Goal: Feedback & Contribution: Leave review/rating

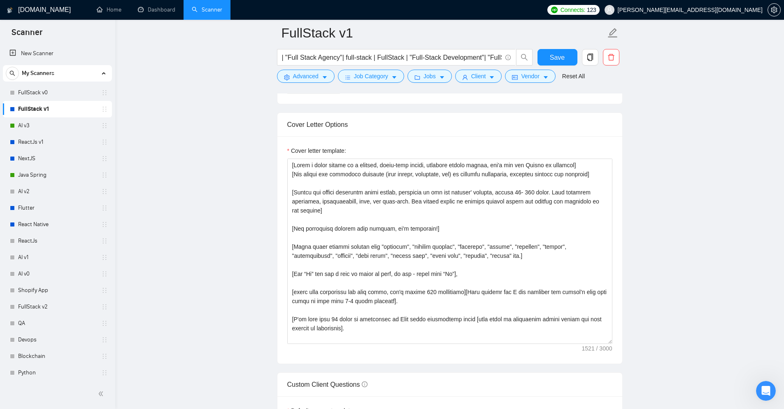
scroll to position [81, 0]
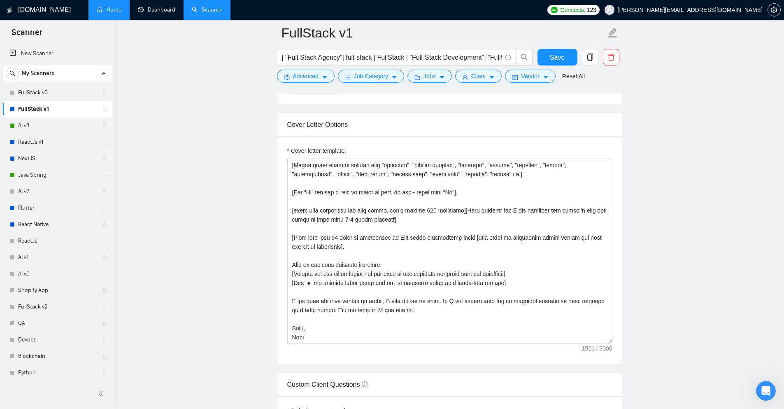
click at [147, 6] on link "Dashboard" at bounding box center [156, 9] width 37 height 7
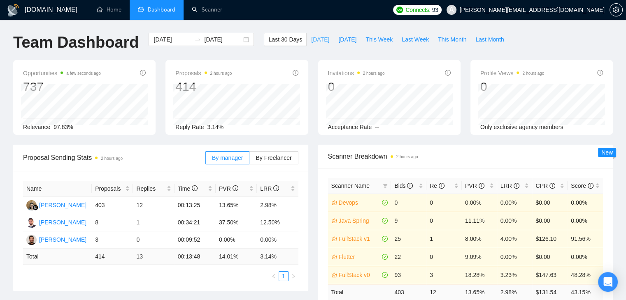
click at [307, 44] on button "[DATE]" at bounding box center [320, 39] width 27 height 13
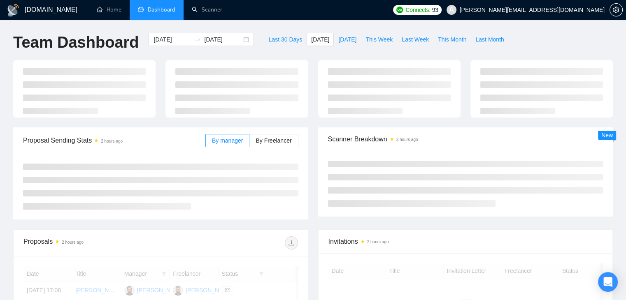
type input "[DATE]"
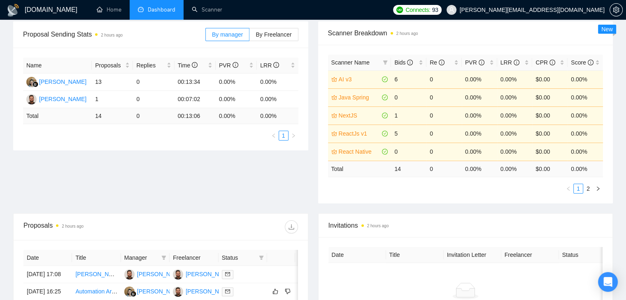
scroll to position [165, 0]
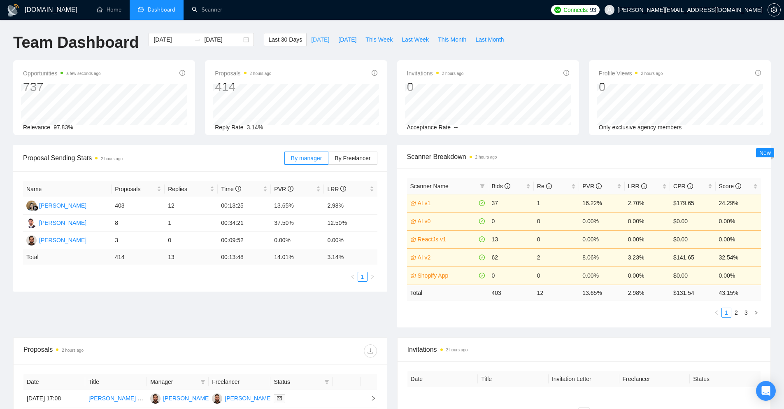
click at [311, 39] on span "[DATE]" at bounding box center [320, 39] width 18 height 9
type input "[DATE]"
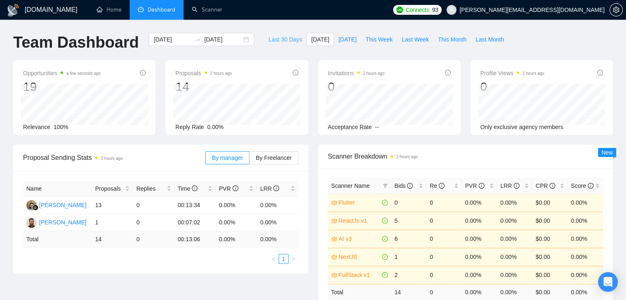
click at [268, 35] on span "Last 30 Days" at bounding box center [285, 39] width 34 height 9
type input "[DATE]"
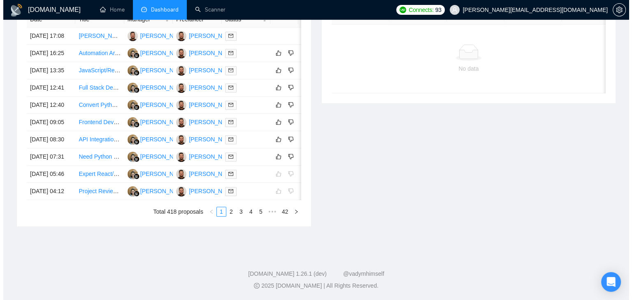
scroll to position [0, 13]
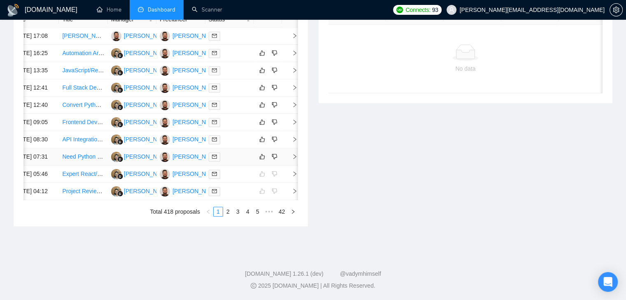
click at [293, 154] on icon "right" at bounding box center [295, 157] width 6 height 6
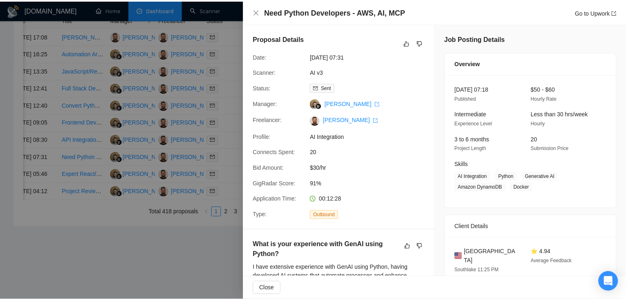
scroll to position [41, 0]
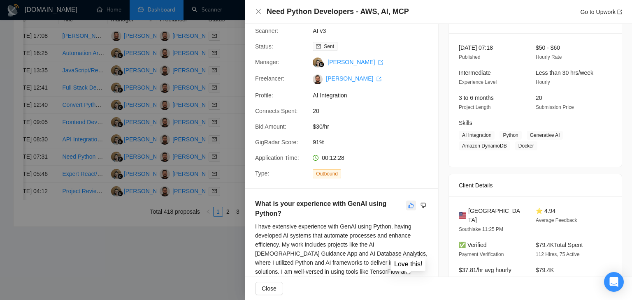
click at [408, 205] on icon "like" at bounding box center [411, 205] width 6 height 7
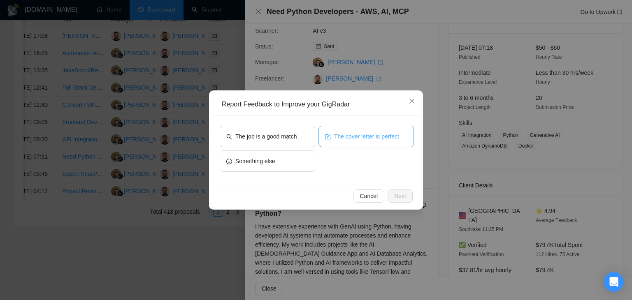
click at [339, 144] on button "The cover letter is perfect" at bounding box center [366, 136] width 95 height 21
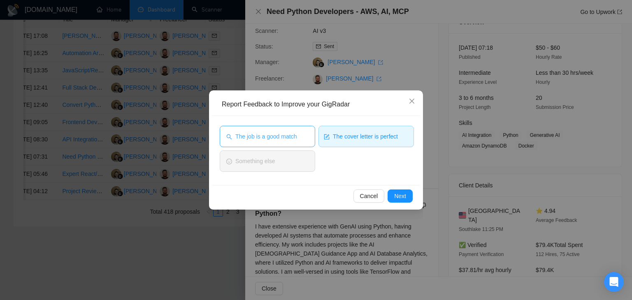
click at [295, 143] on button "The job is a good match" at bounding box center [267, 136] width 95 height 21
click at [397, 193] on span "Next" at bounding box center [400, 196] width 12 height 9
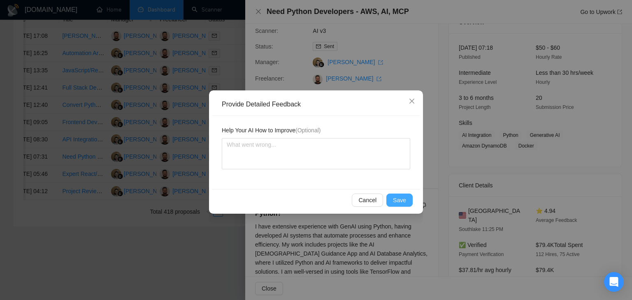
click at [395, 194] on button "Save" at bounding box center [399, 200] width 26 height 13
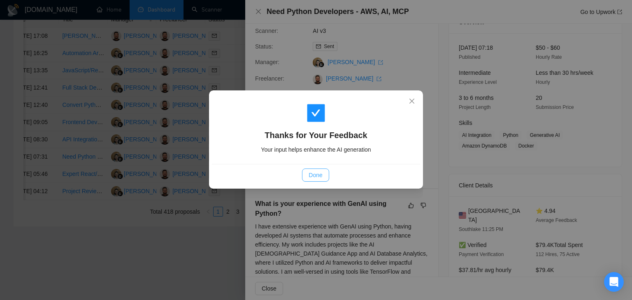
drag, startPoint x: 320, startPoint y: 176, endPoint x: 282, endPoint y: 131, distance: 58.7
click at [320, 176] on span "Done" at bounding box center [316, 175] width 14 height 9
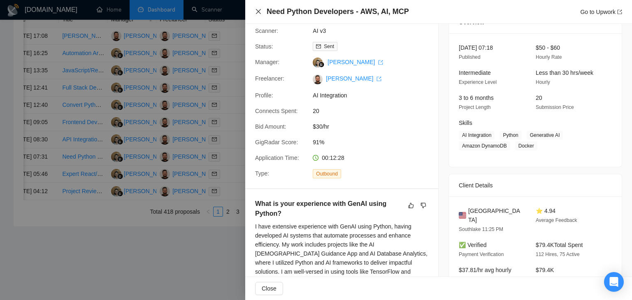
click at [258, 14] on icon "close" at bounding box center [258, 11] width 7 height 7
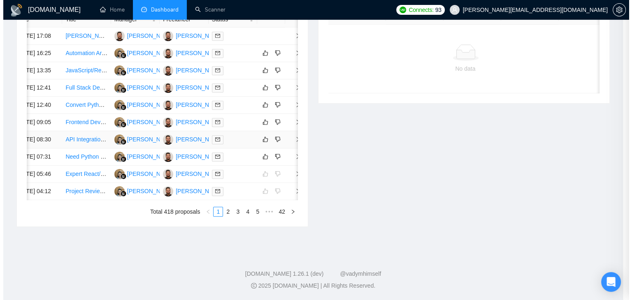
scroll to position [0, 10]
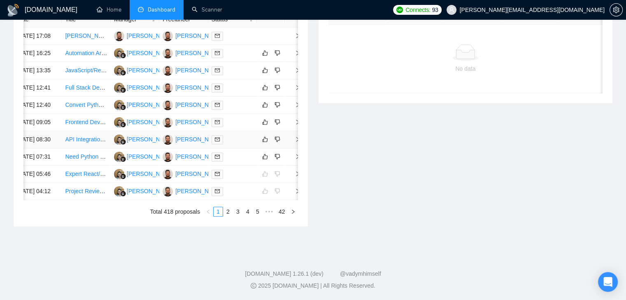
click at [295, 137] on icon "right" at bounding box center [298, 140] width 6 height 6
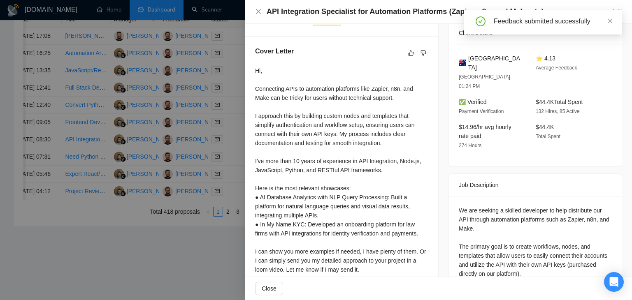
scroll to position [206, 0]
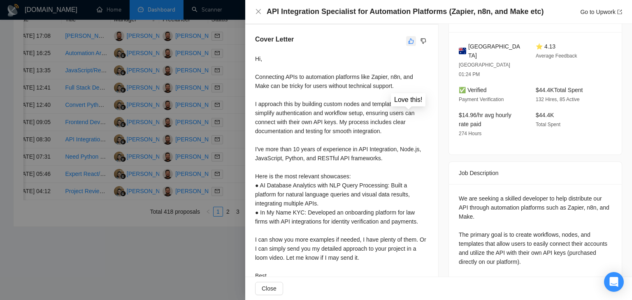
click at [408, 44] on icon "like" at bounding box center [411, 41] width 6 height 7
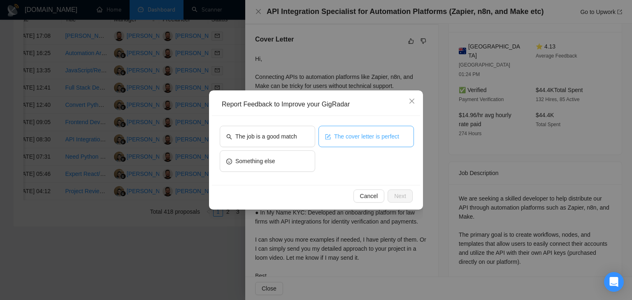
click at [339, 131] on button "The cover letter is perfect" at bounding box center [366, 136] width 95 height 21
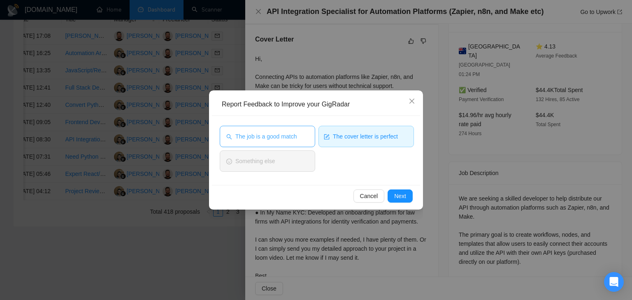
click at [282, 134] on span "The job is a good match" at bounding box center [265, 136] width 61 height 9
click at [400, 195] on span "Next" at bounding box center [400, 196] width 12 height 9
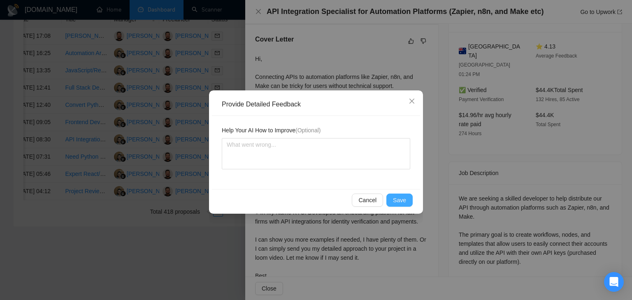
click at [394, 199] on span "Save" at bounding box center [399, 200] width 13 height 9
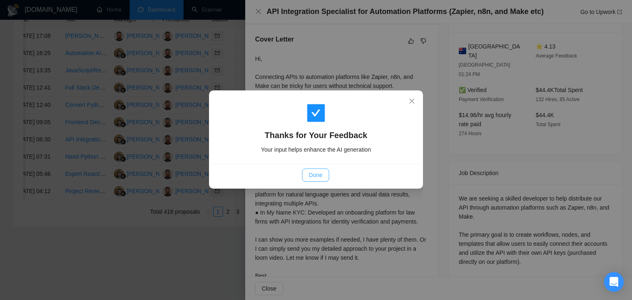
click at [311, 179] on span "Done" at bounding box center [316, 175] width 14 height 9
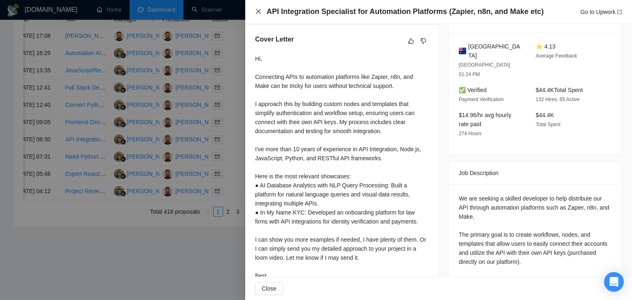
click at [260, 14] on icon "close" at bounding box center [258, 11] width 7 height 7
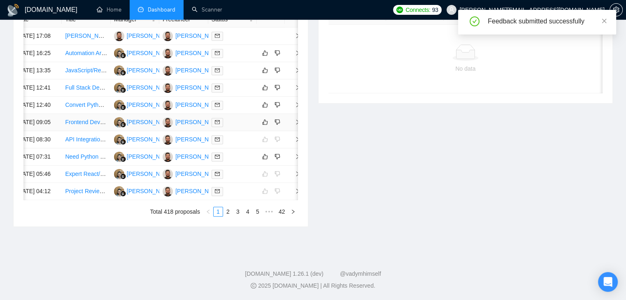
click at [292, 114] on td at bounding box center [293, 122] width 16 height 17
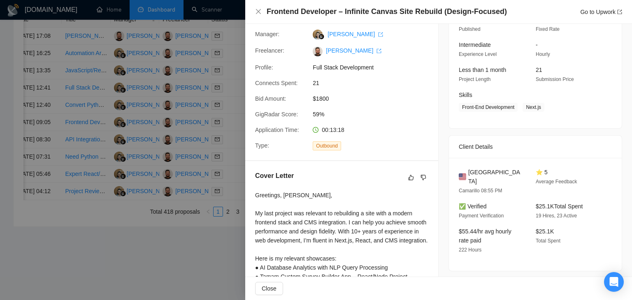
scroll to position [82, 0]
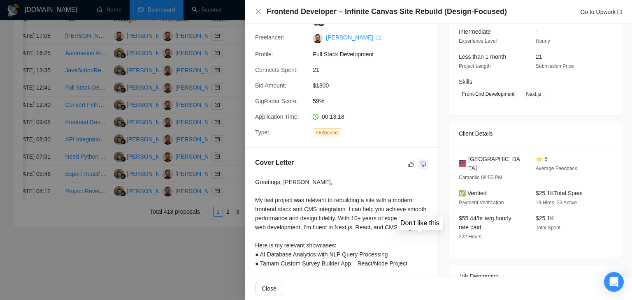
click at [421, 164] on icon "dislike" at bounding box center [424, 164] width 6 height 7
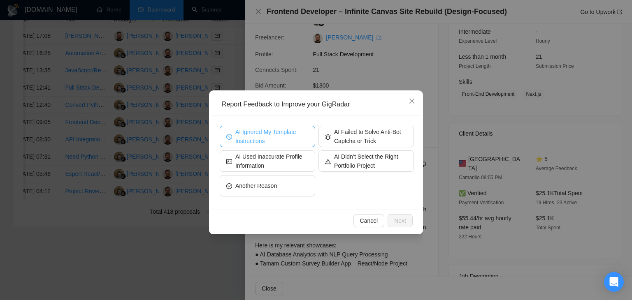
click at [283, 133] on span "AI Ignored My Template Instructions" at bounding box center [271, 137] width 73 height 18
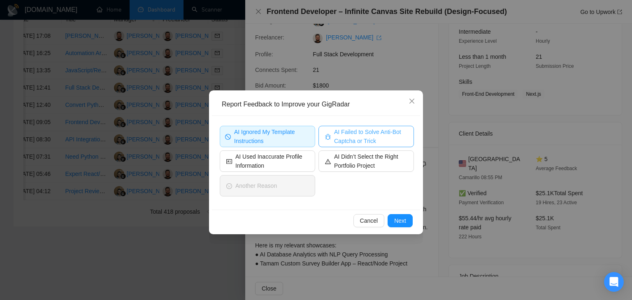
click at [367, 139] on span "AI Failed to Solve Anti-Bot Captcha or Trick" at bounding box center [370, 137] width 73 height 18
click at [404, 220] on span "Next" at bounding box center [400, 220] width 12 height 9
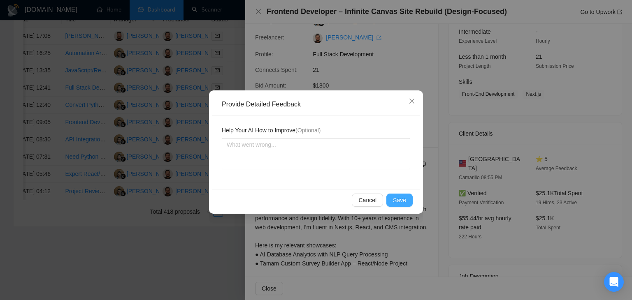
click at [401, 203] on span "Save" at bounding box center [399, 200] width 13 height 9
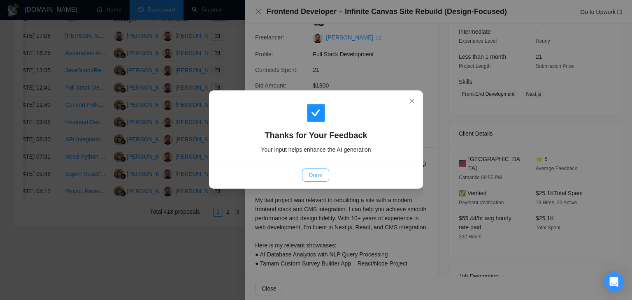
click at [326, 178] on button "Done" at bounding box center [315, 175] width 27 height 13
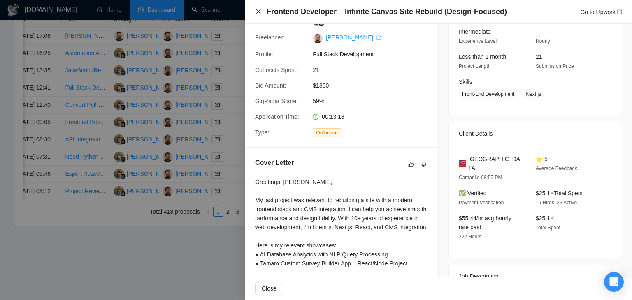
click at [256, 9] on icon "close" at bounding box center [258, 11] width 7 height 7
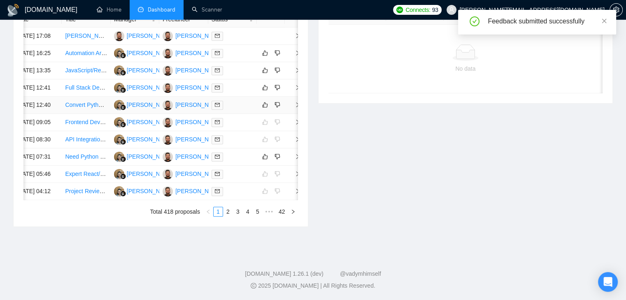
click at [292, 102] on span "right" at bounding box center [294, 105] width 12 height 6
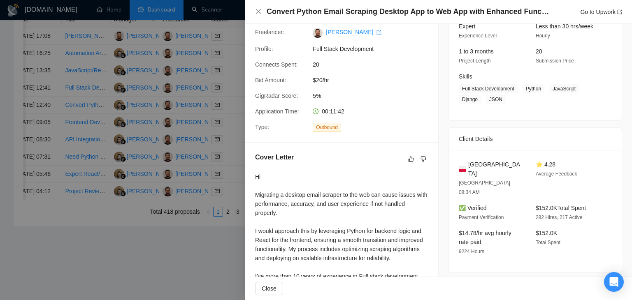
scroll to position [95, 0]
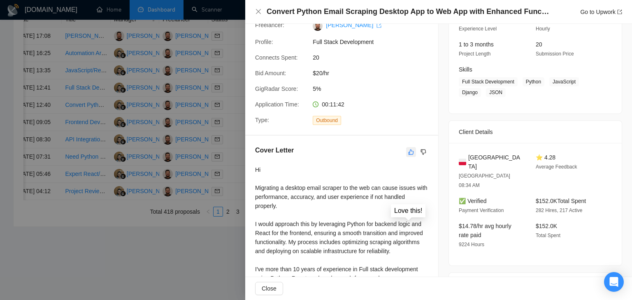
click at [408, 153] on icon "like" at bounding box center [411, 152] width 6 height 7
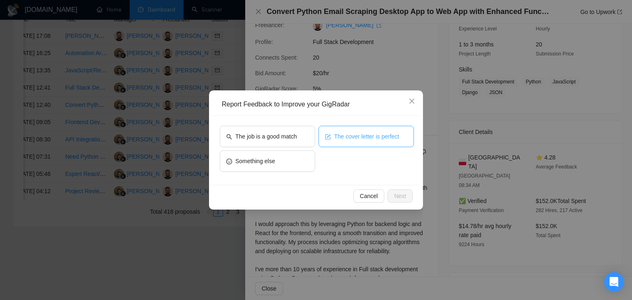
click at [350, 136] on span "The cover letter is perfect" at bounding box center [366, 136] width 65 height 9
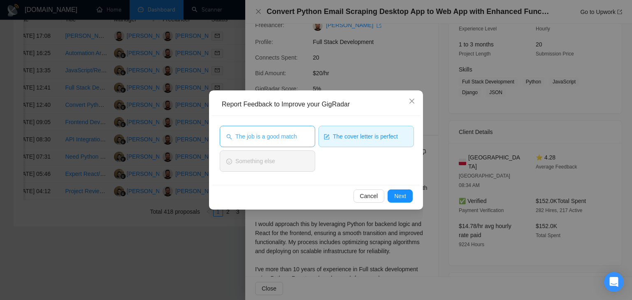
click at [284, 138] on span "The job is a good match" at bounding box center [265, 136] width 61 height 9
click at [407, 196] on button "Next" at bounding box center [400, 196] width 25 height 13
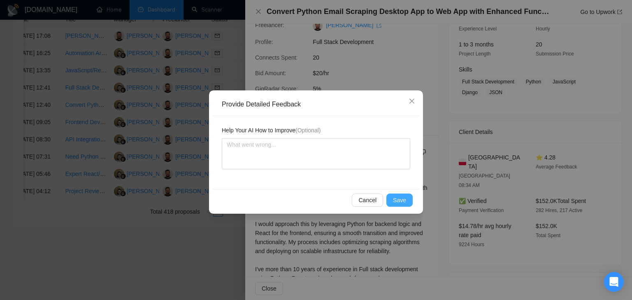
click at [398, 194] on button "Save" at bounding box center [399, 200] width 26 height 13
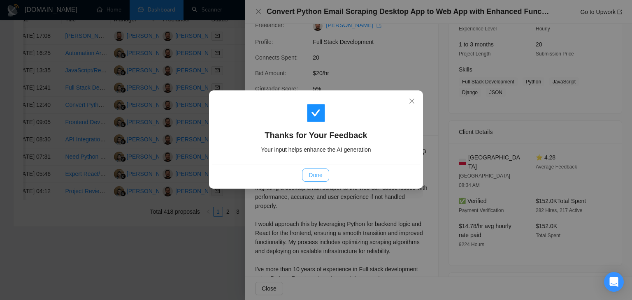
click at [316, 177] on span "Done" at bounding box center [316, 175] width 14 height 9
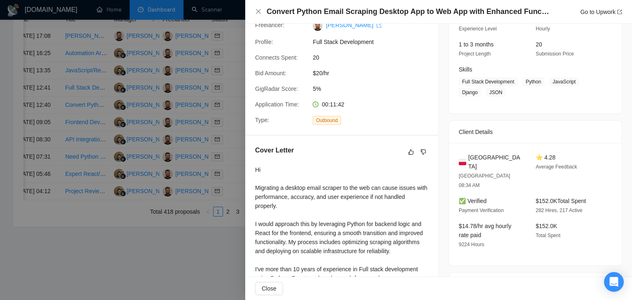
click at [259, 7] on div "Convert Python Email Scraping Desktop App to Web App with Enhanced Functionalit…" at bounding box center [438, 12] width 367 height 10
click at [260, 9] on icon "close" at bounding box center [258, 11] width 7 height 7
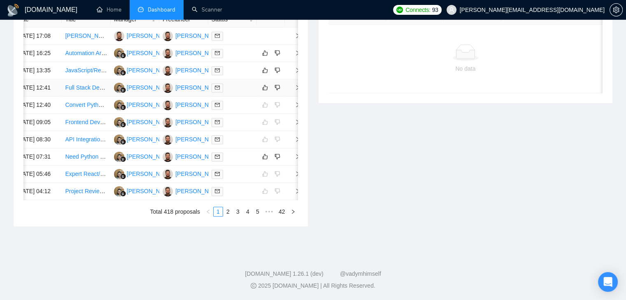
click at [291, 79] on td at bounding box center [293, 87] width 16 height 17
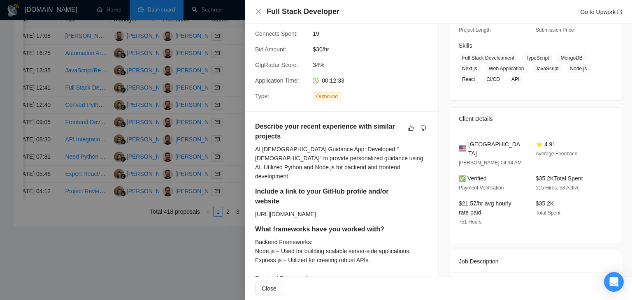
scroll to position [160, 0]
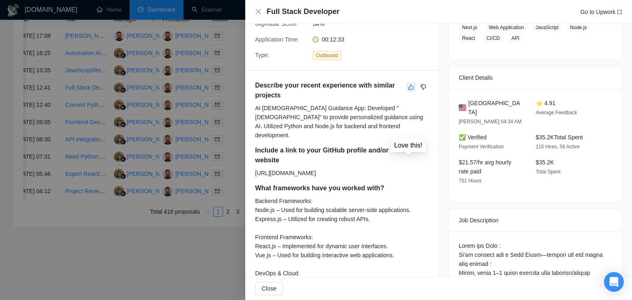
click at [408, 88] on icon "like" at bounding box center [411, 87] width 6 height 7
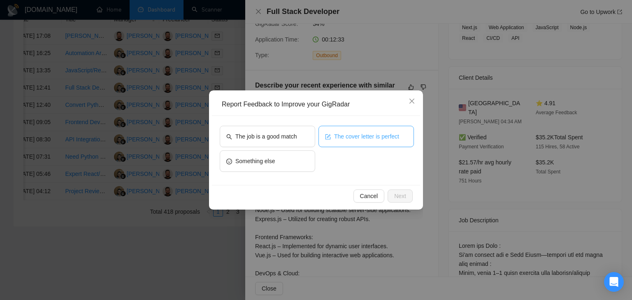
click at [345, 135] on span "The cover letter is perfect" at bounding box center [366, 136] width 65 height 9
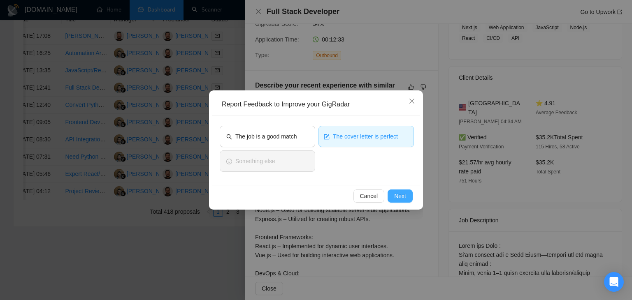
click at [398, 198] on span "Next" at bounding box center [400, 196] width 12 height 9
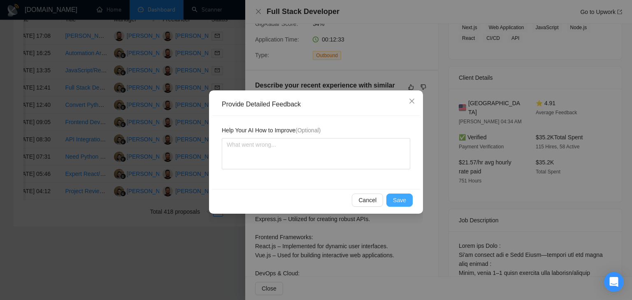
click at [393, 197] on button "Save" at bounding box center [399, 200] width 26 height 13
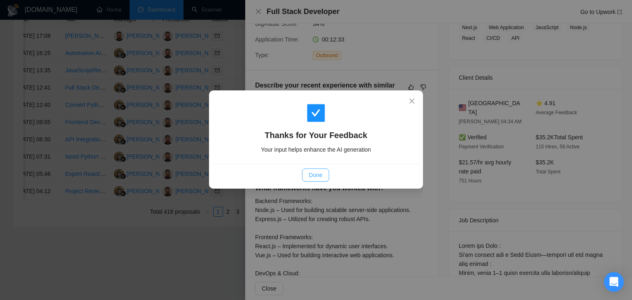
click at [318, 174] on span "Done" at bounding box center [316, 175] width 14 height 9
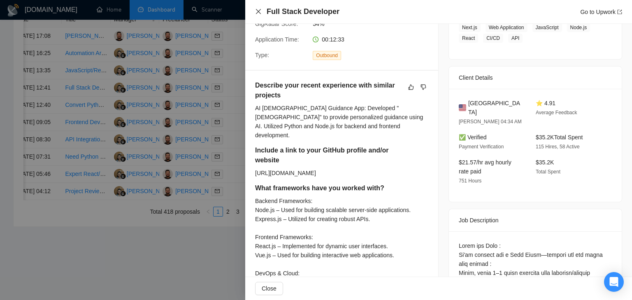
click at [255, 12] on icon "close" at bounding box center [258, 11] width 7 height 7
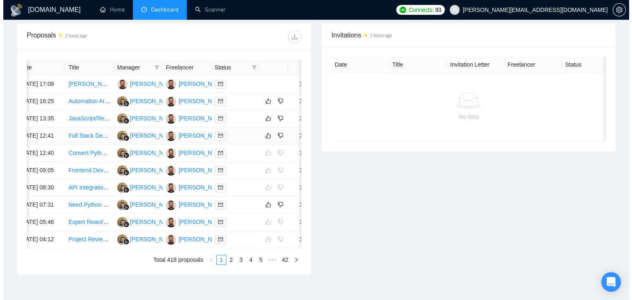
scroll to position [355, 0]
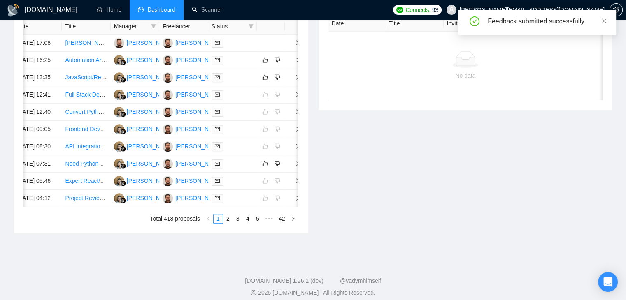
click at [302, 95] on div "Date Title Manager Freelancer Status 26 Sep, 2025 17:08 MERN Stack Developer Ne…" at bounding box center [161, 121] width 294 height 225
click at [295, 80] on icon "right" at bounding box center [298, 77] width 6 height 6
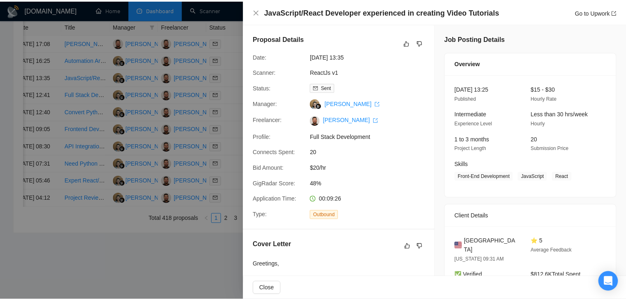
scroll to position [82, 0]
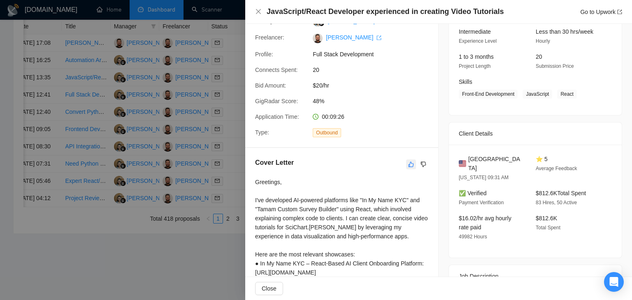
click at [409, 163] on icon "like" at bounding box center [411, 164] width 5 height 5
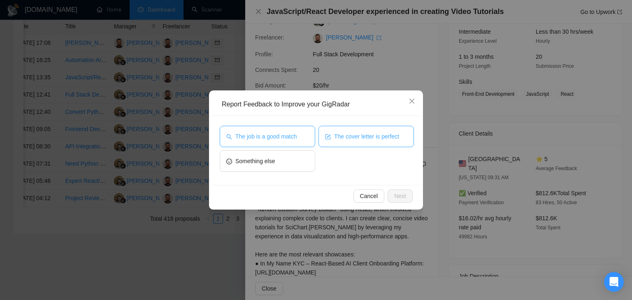
drag, startPoint x: 347, startPoint y: 130, endPoint x: 293, endPoint y: 140, distance: 54.7
click at [345, 130] on button "The cover letter is perfect" at bounding box center [366, 136] width 95 height 21
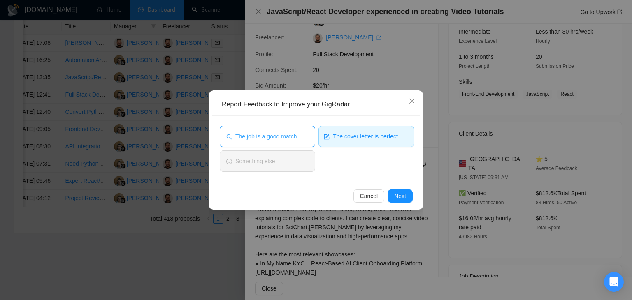
drag, startPoint x: 288, startPoint y: 140, endPoint x: 304, endPoint y: 142, distance: 16.2
click at [288, 140] on span "The job is a good match" at bounding box center [265, 136] width 61 height 9
click at [407, 200] on button "Next" at bounding box center [400, 196] width 25 height 13
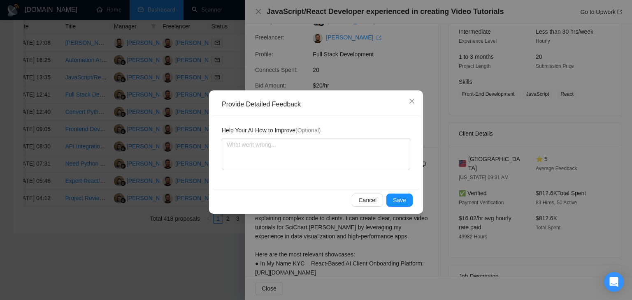
click at [385, 196] on div "Cancel Save" at bounding box center [316, 200] width 194 height 13
click at [391, 196] on button "Save" at bounding box center [399, 200] width 26 height 13
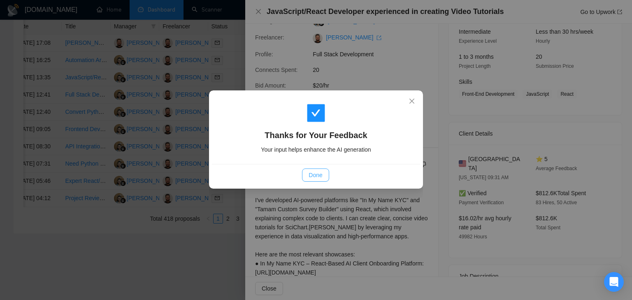
click at [312, 179] on span "Done" at bounding box center [316, 175] width 14 height 9
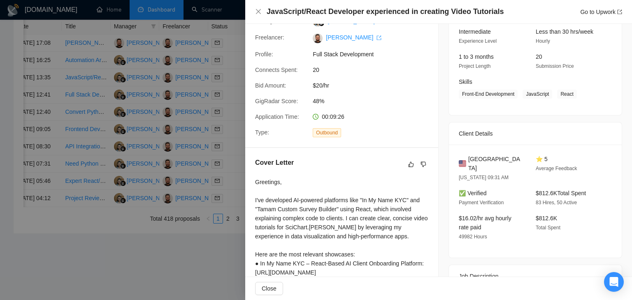
click at [250, 6] on div "JavaScript/React Developer experienced in creating Video Tutorials Go to Upwork" at bounding box center [438, 12] width 387 height 24
click at [267, 17] on h4 "JavaScript/React Developer experienced in creating Video Tutorials" at bounding box center [385, 12] width 237 height 10
click at [260, 15] on div "JavaScript/React Developer experienced in creating Video Tutorials Go to Upwork" at bounding box center [438, 12] width 367 height 10
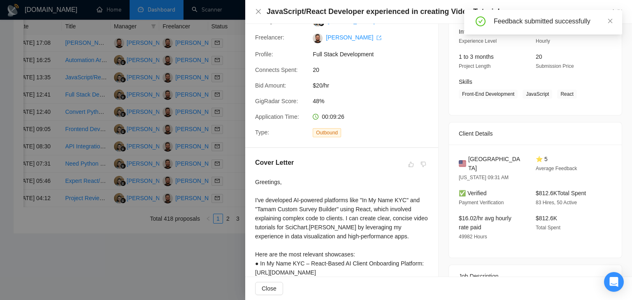
click at [246, 6] on div "JavaScript/React Developer experienced in creating Video Tutorials Go to Upwork" at bounding box center [438, 12] width 387 height 24
click at [263, 13] on div "JavaScript/React Developer experienced in creating Video Tutorials Go to Upwork" at bounding box center [438, 12] width 367 height 10
click at [259, 12] on icon "close" at bounding box center [258, 11] width 5 height 5
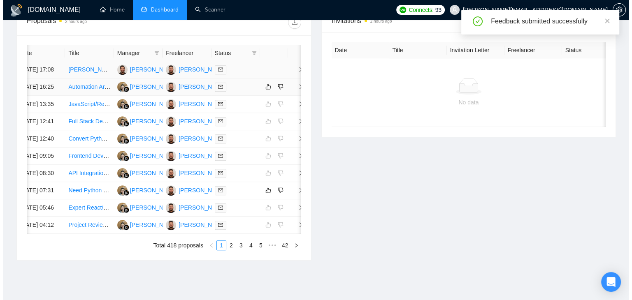
scroll to position [314, 0]
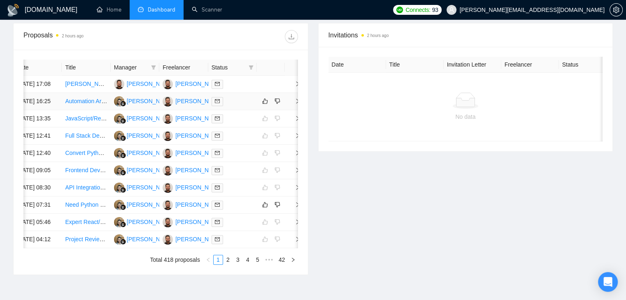
click at [295, 104] on icon "right" at bounding box center [298, 101] width 6 height 6
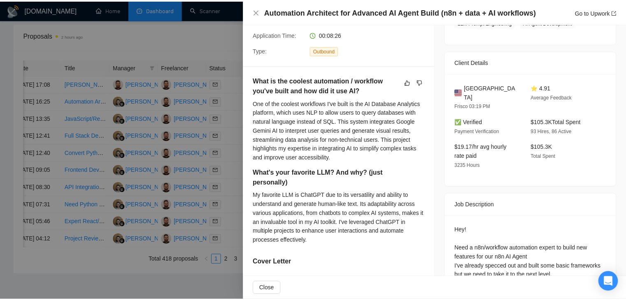
scroll to position [123, 0]
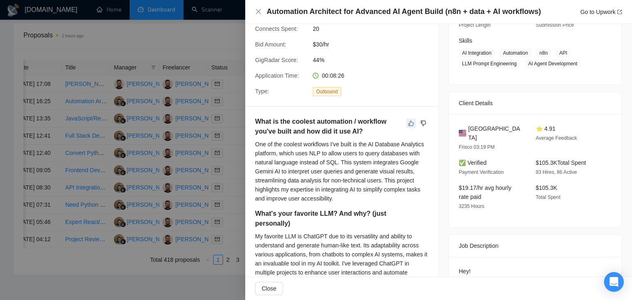
click at [408, 125] on icon "like" at bounding box center [411, 123] width 6 height 7
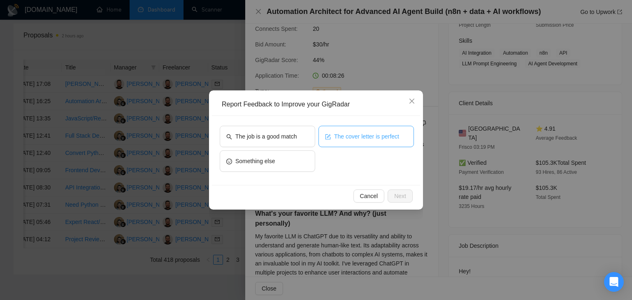
click at [350, 134] on span "The cover letter is perfect" at bounding box center [366, 136] width 65 height 9
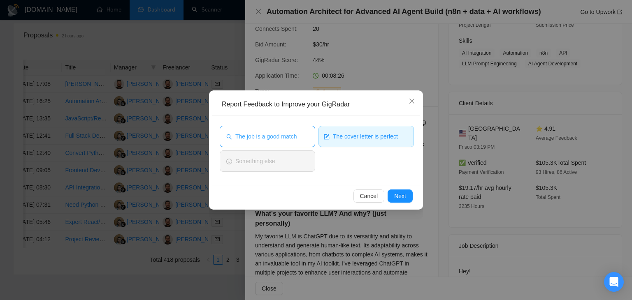
click at [286, 135] on span "The job is a good match" at bounding box center [265, 136] width 61 height 9
click at [393, 192] on button "Next" at bounding box center [400, 196] width 25 height 13
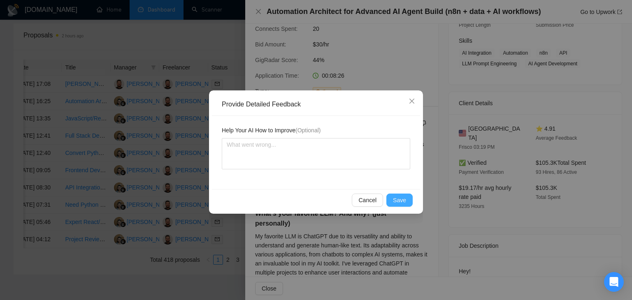
click at [395, 198] on span "Save" at bounding box center [399, 200] width 13 height 9
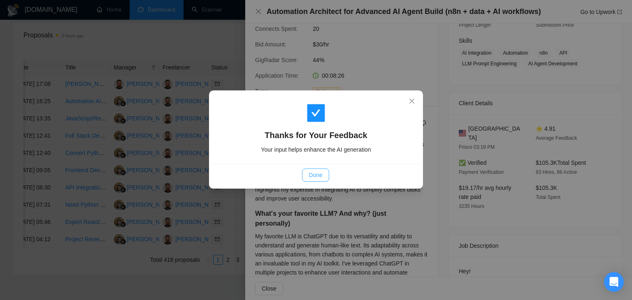
click at [312, 177] on span "Done" at bounding box center [316, 175] width 14 height 9
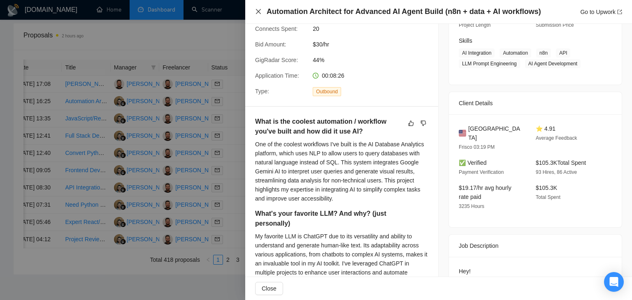
click at [255, 12] on icon "close" at bounding box center [258, 11] width 7 height 7
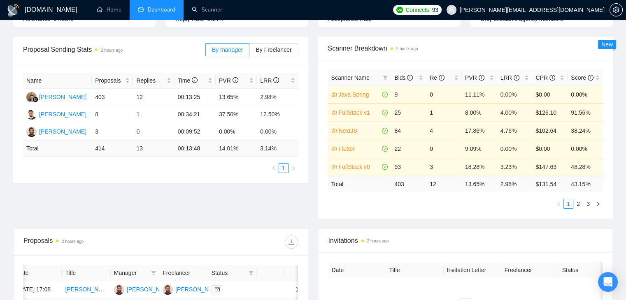
scroll to position [0, 0]
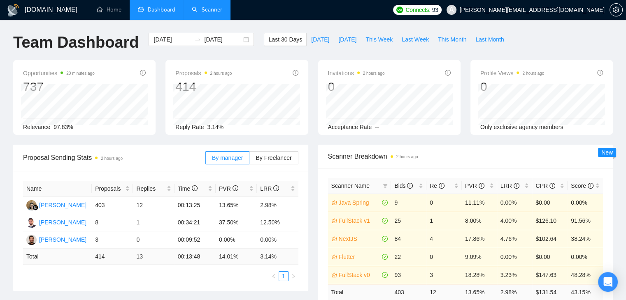
click at [206, 13] on link "Scanner" at bounding box center [207, 9] width 30 height 7
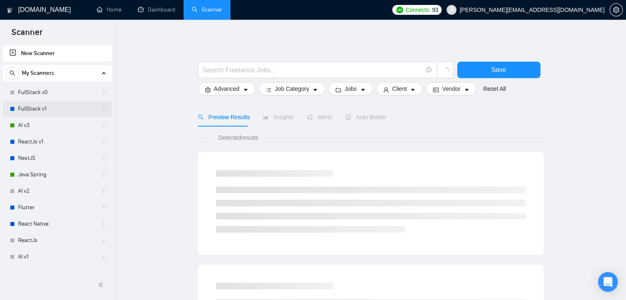
click at [38, 114] on link "FullStack v1" at bounding box center [57, 109] width 78 height 16
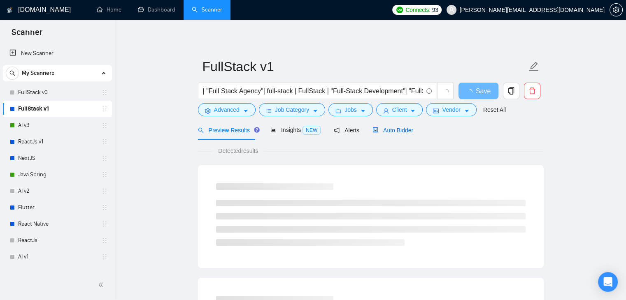
click at [393, 129] on span "Auto Bidder" at bounding box center [392, 130] width 41 height 7
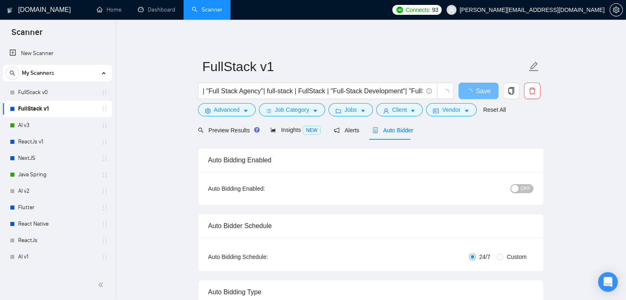
checkbox input "true"
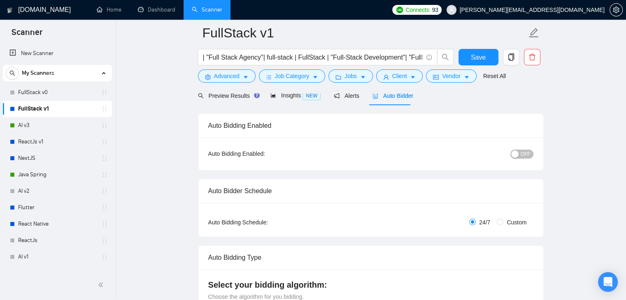
click at [527, 156] on span "OFF" at bounding box center [526, 154] width 10 height 9
click at [478, 61] on span "Save" at bounding box center [478, 57] width 15 height 10
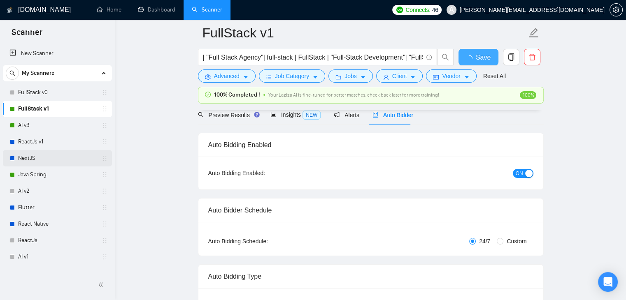
checkbox input "true"
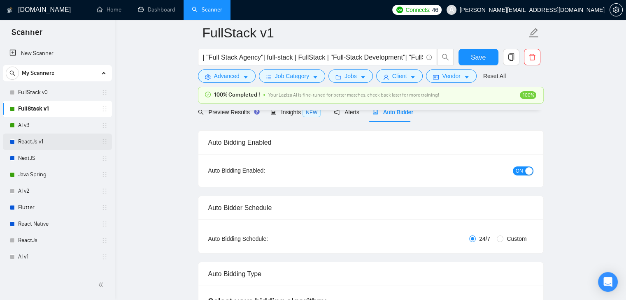
click at [33, 140] on link "ReactJs v1" at bounding box center [57, 142] width 78 height 16
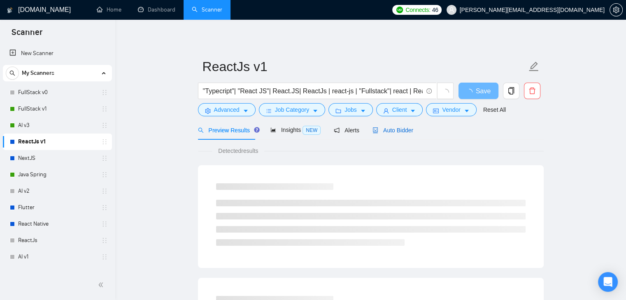
click at [398, 126] on div "Auto Bidder" at bounding box center [392, 130] width 41 height 9
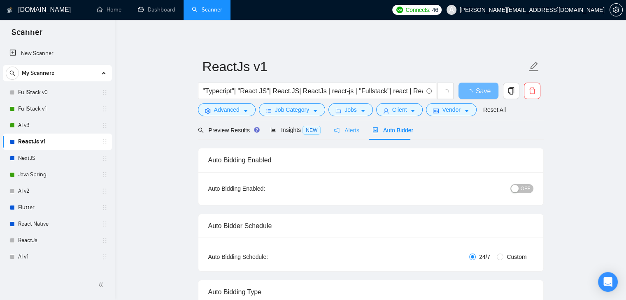
checkbox input "true"
click at [521, 188] on button "OFF" at bounding box center [521, 188] width 23 height 9
click at [472, 89] on span "Save" at bounding box center [478, 91] width 15 height 10
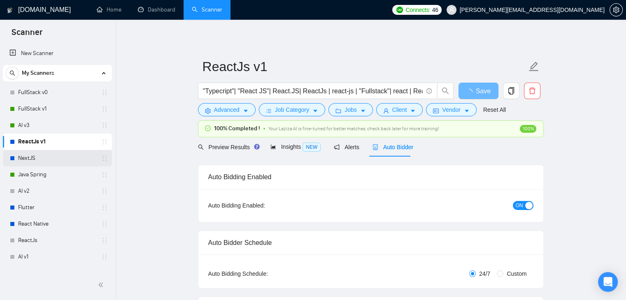
click at [44, 158] on link "NextJS" at bounding box center [57, 158] width 78 height 16
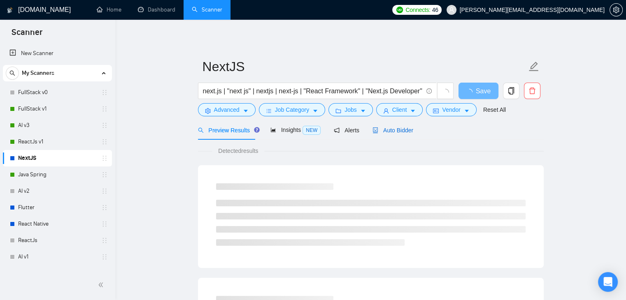
click at [391, 129] on span "Auto Bidder" at bounding box center [392, 130] width 41 height 7
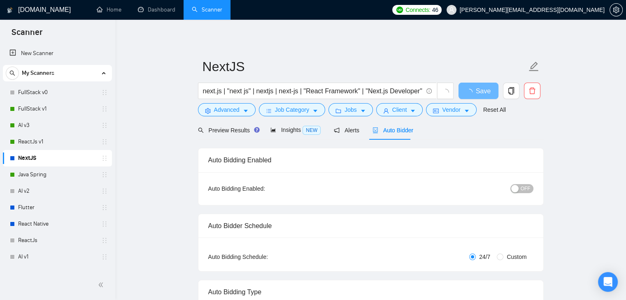
checkbox input "true"
click at [526, 189] on span "OFF" at bounding box center [526, 188] width 10 height 9
click at [476, 91] on span "Save" at bounding box center [478, 91] width 15 height 10
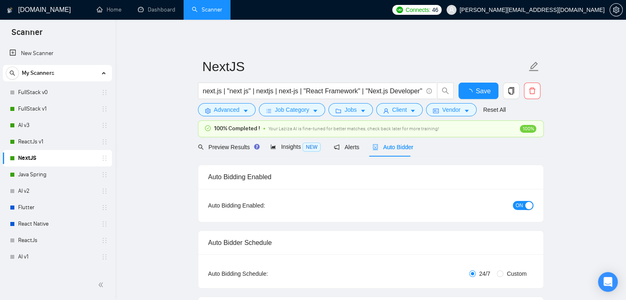
checkbox input "true"
click at [277, 145] on span "Insights NEW" at bounding box center [295, 147] width 50 height 7
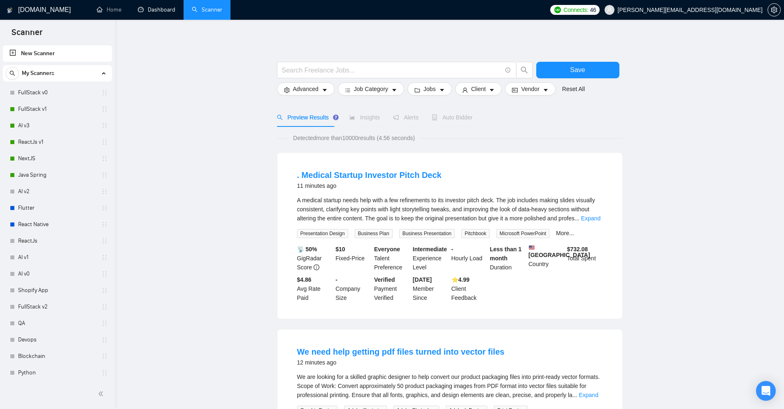
drag, startPoint x: 152, startPoint y: 7, endPoint x: 116, endPoint y: 27, distance: 41.1
click at [152, 7] on link "Dashboard" at bounding box center [156, 9] width 37 height 7
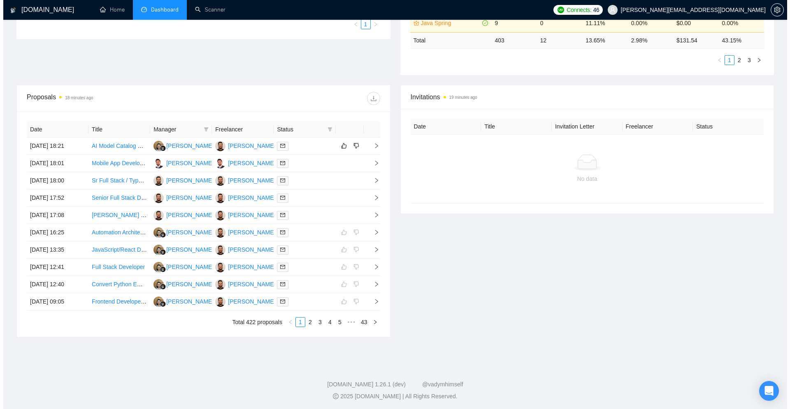
scroll to position [254, 0]
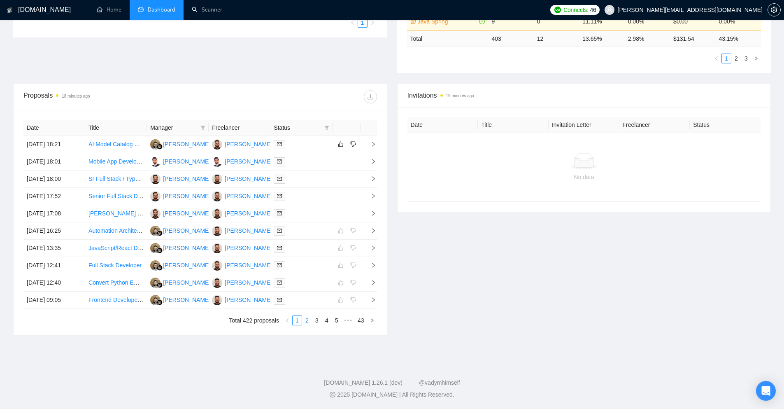
click at [304, 321] on link "2" at bounding box center [306, 320] width 9 height 9
click at [317, 319] on link "3" at bounding box center [316, 320] width 9 height 9
click at [298, 321] on link "1" at bounding box center [297, 320] width 9 height 9
drag, startPoint x: 147, startPoint y: 159, endPoint x: 274, endPoint y: 162, distance: 126.4
click at [274, 162] on tr "26 Sep, 2025 18:01 Mobile App Developer for VoyagX MVP 2 Faizan Muhammad Faizan…" at bounding box center [199, 161] width 353 height 17
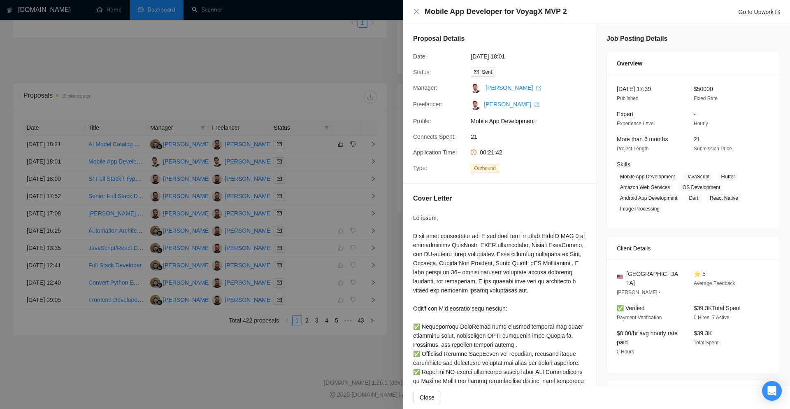
click at [412, 11] on div "Mobile App Developer for VoyagX MVP 2 Go to Upwork" at bounding box center [596, 12] width 387 height 24
click at [417, 12] on icon "close" at bounding box center [416, 11] width 5 height 5
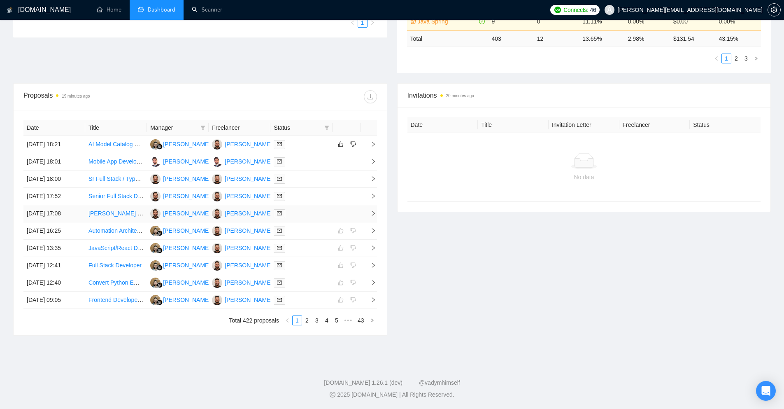
click at [367, 217] on td at bounding box center [368, 213] width 16 height 17
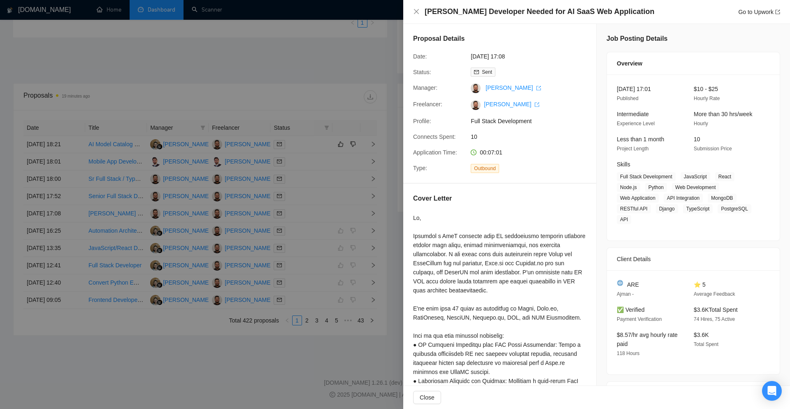
click at [413, 12] on div "MERN Stack Developer Needed for AI SaaS Web Application Go to Upwork" at bounding box center [596, 12] width 387 height 24
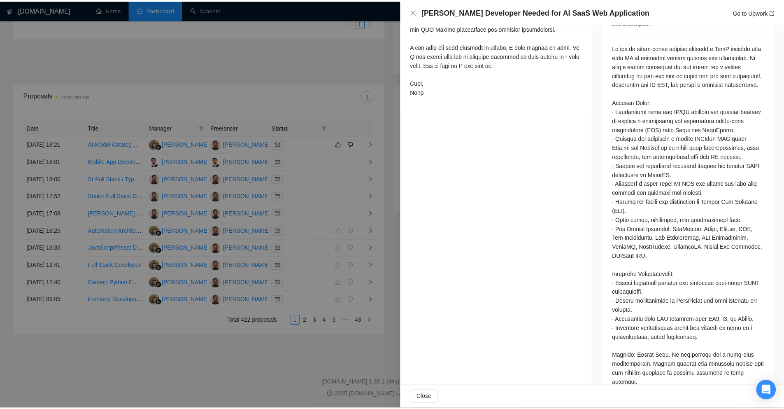
scroll to position [384, 0]
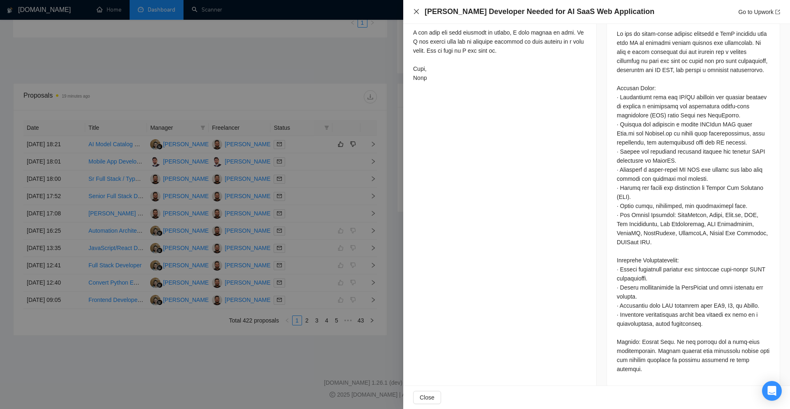
click at [418, 14] on icon "close" at bounding box center [416, 11] width 7 height 7
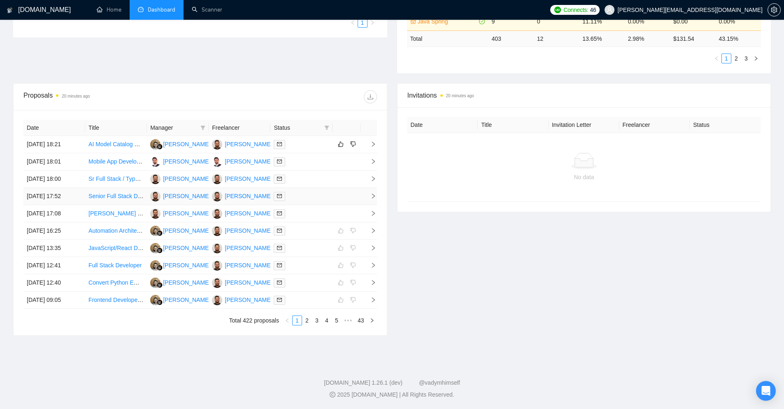
click at [372, 197] on icon "right" at bounding box center [373, 196] width 6 height 6
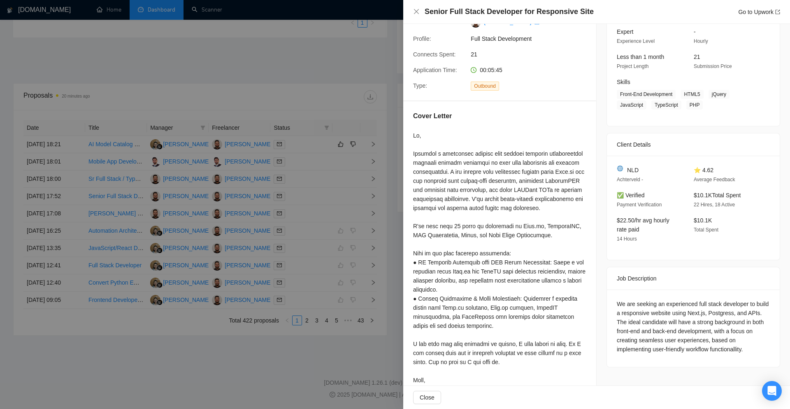
scroll to position [103, 0]
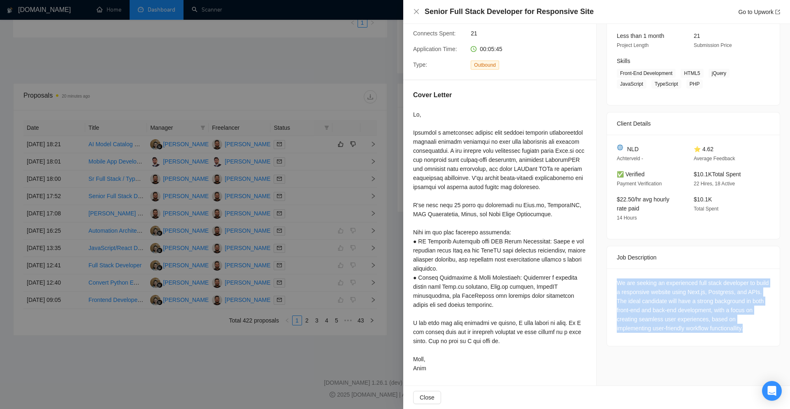
drag, startPoint x: 607, startPoint y: 279, endPoint x: 746, endPoint y: 321, distance: 144.9
click at [745, 321] on div "We are seeking an experienced full stack developer to build a responsive websit…" at bounding box center [693, 306] width 173 height 77
click at [746, 323] on div "We are seeking an experienced full stack developer to build a responsive websit…" at bounding box center [693, 305] width 153 height 54
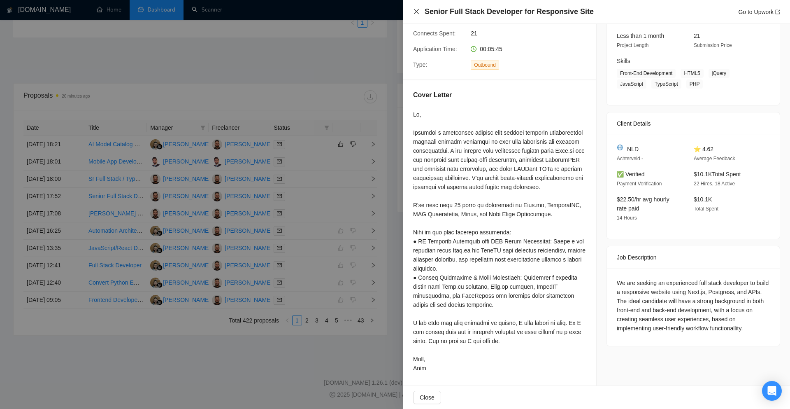
click at [416, 14] on icon "close" at bounding box center [416, 11] width 7 height 7
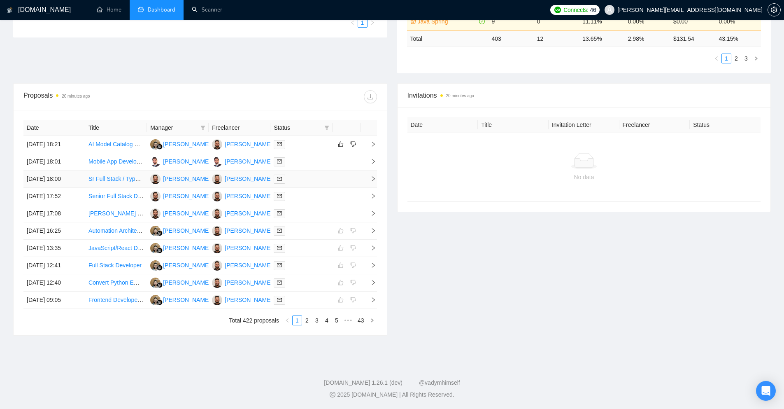
click at [371, 176] on icon "right" at bounding box center [373, 179] width 6 height 6
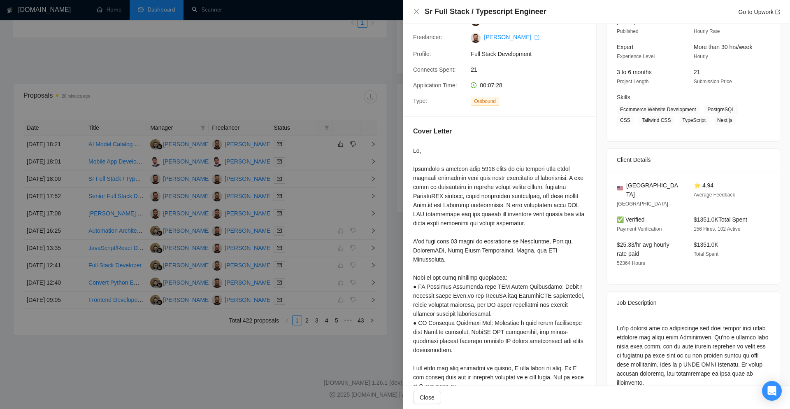
scroll to position [123, 0]
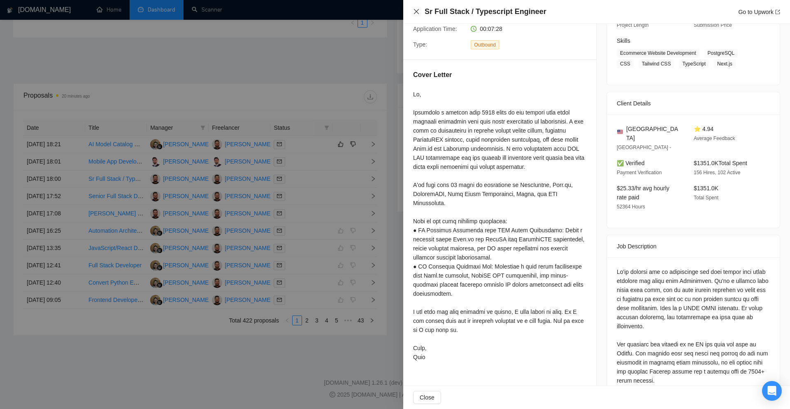
click at [419, 9] on icon "close" at bounding box center [416, 11] width 7 height 7
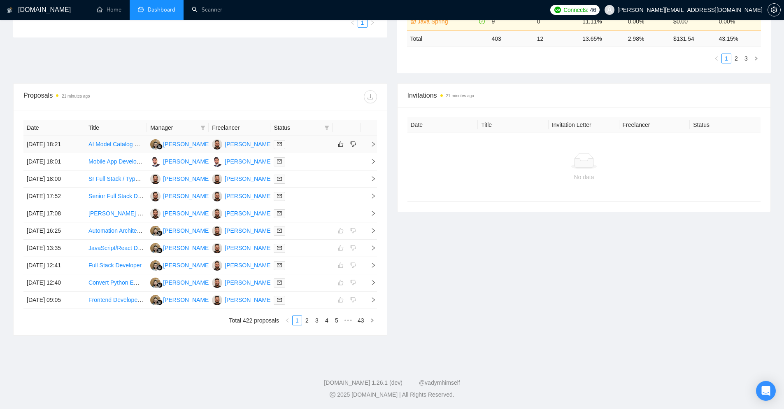
click at [372, 144] on icon "right" at bounding box center [373, 144] width 6 height 6
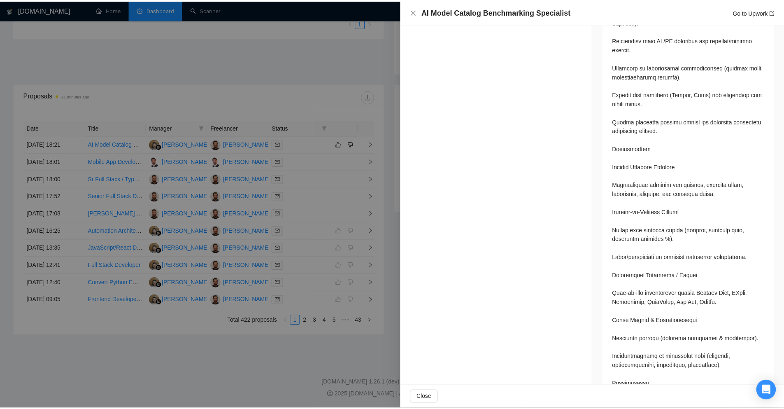
scroll to position [979, 0]
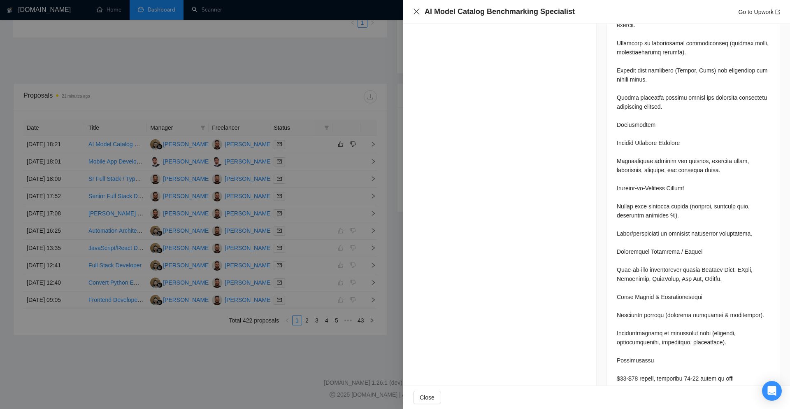
click at [416, 12] on icon "close" at bounding box center [416, 11] width 5 height 5
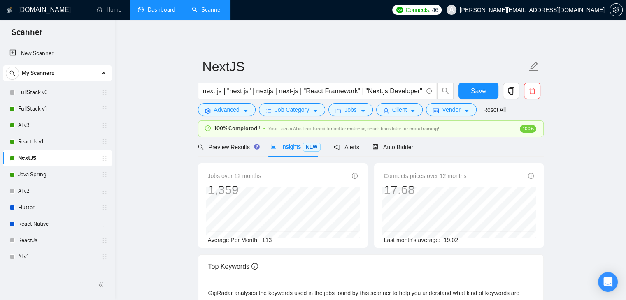
click at [151, 13] on link "Dashboard" at bounding box center [156, 9] width 37 height 7
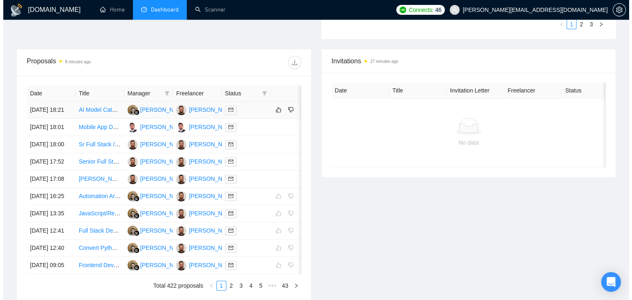
scroll to position [329, 0]
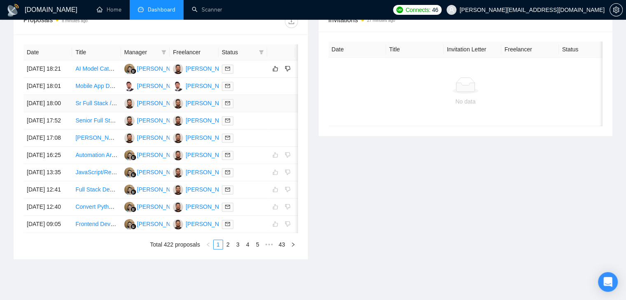
click at [92, 107] on link "Sr Full Stack / Typescript Engineer" at bounding box center [119, 103] width 88 height 7
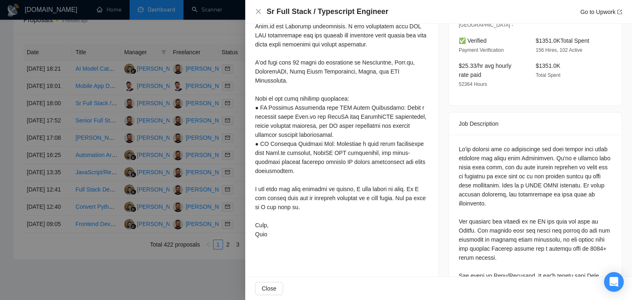
scroll to position [247, 0]
click at [260, 12] on icon "close" at bounding box center [258, 11] width 7 height 7
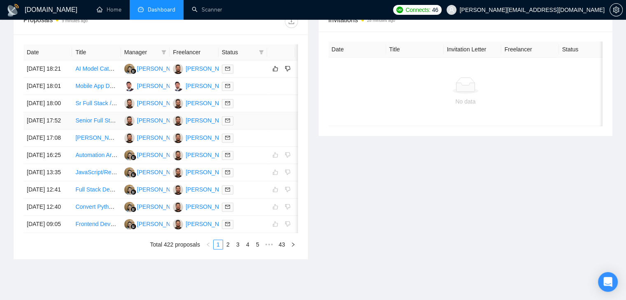
click at [87, 124] on link "Senior Full Stack Developer for Responsive Site" at bounding box center [136, 120] width 123 height 7
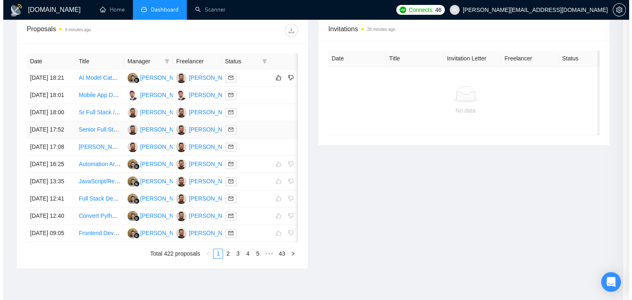
scroll to position [212, 0]
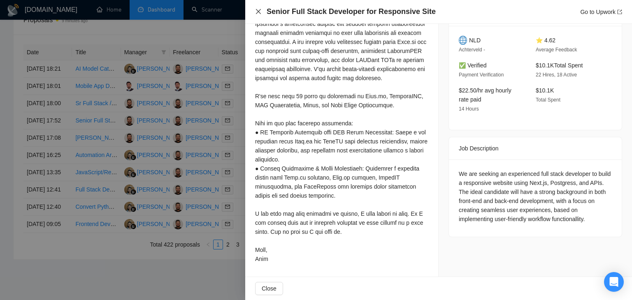
click at [258, 11] on icon "close" at bounding box center [258, 11] width 7 height 7
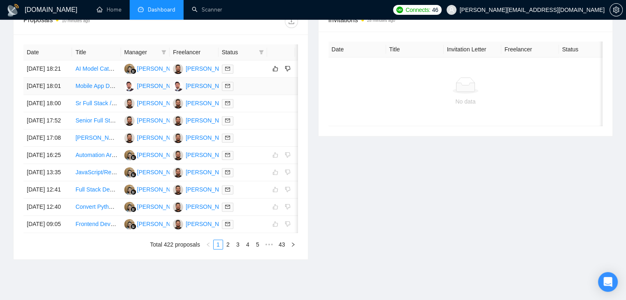
click at [98, 89] on link "Mobile App Developer for VoyagX MVP 2" at bounding box center [127, 86] width 105 height 7
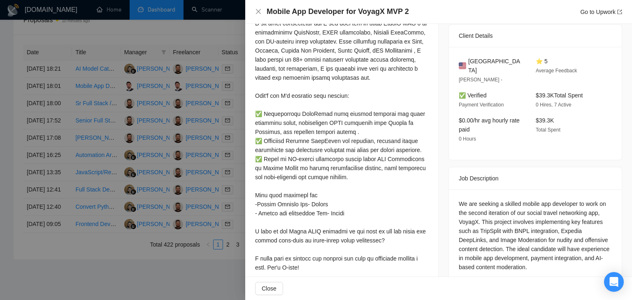
click at [88, 122] on div at bounding box center [316, 150] width 632 height 300
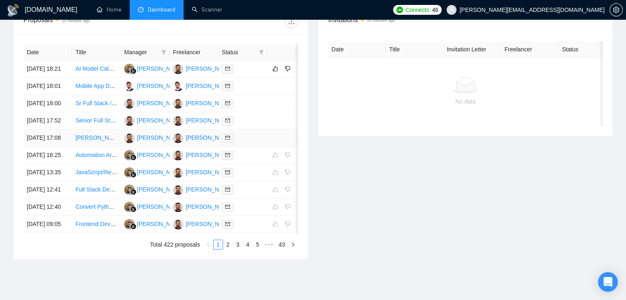
click at [95, 141] on link "[PERSON_NAME] Developer Needed for AI SaaS Web Application" at bounding box center [160, 138] width 171 height 7
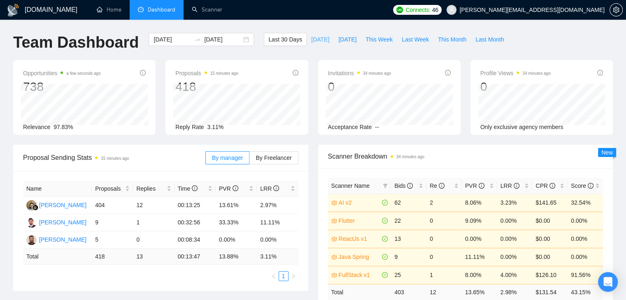
click at [311, 38] on span "[DATE]" at bounding box center [320, 39] width 18 height 9
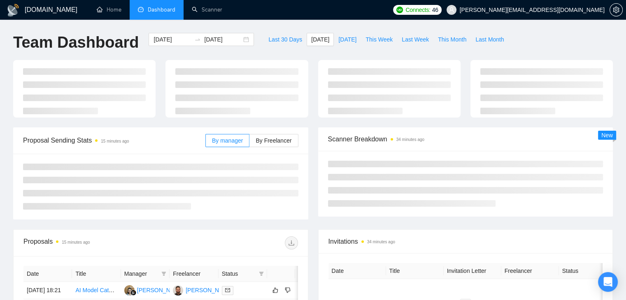
type input "[DATE]"
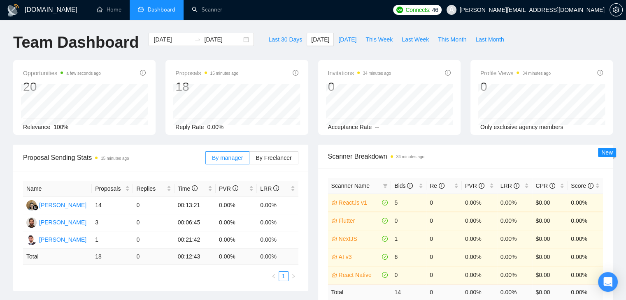
scroll to position [41, 0]
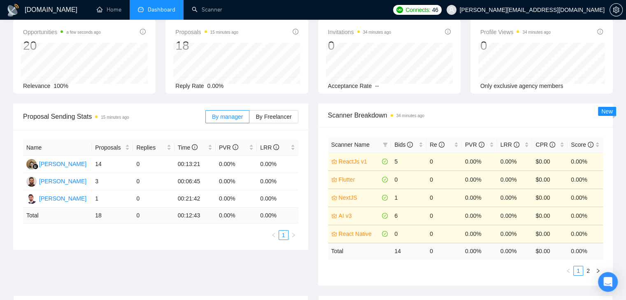
click at [272, 123] on div "By manager By Freelancer" at bounding box center [251, 117] width 93 height 26
click at [272, 121] on label "By Freelancer" at bounding box center [273, 116] width 49 height 13
click at [249, 119] on input "By Freelancer" at bounding box center [249, 119] width 0 height 0
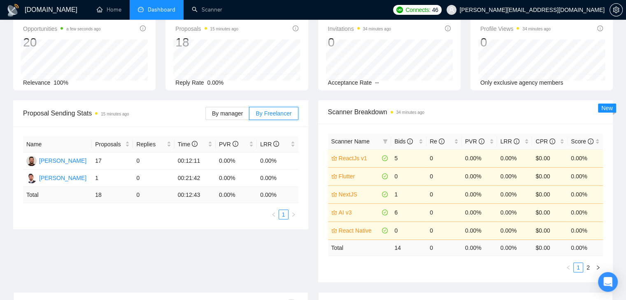
scroll to position [0, 0]
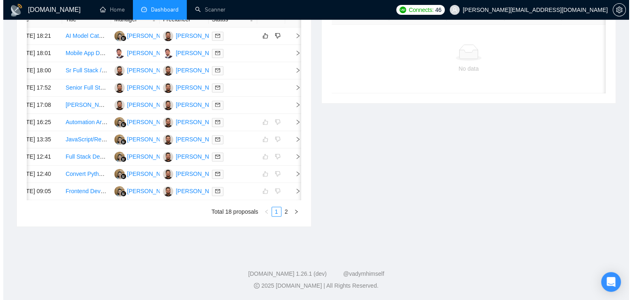
scroll to position [280, 0]
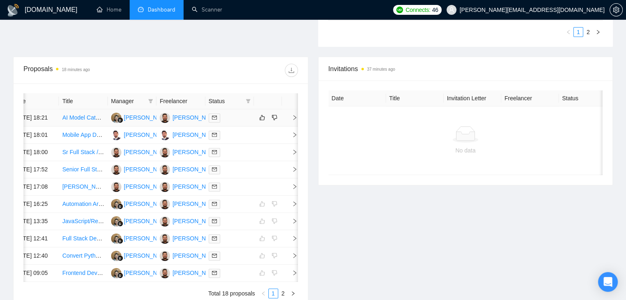
click at [295, 119] on icon "right" at bounding box center [295, 118] width 6 height 6
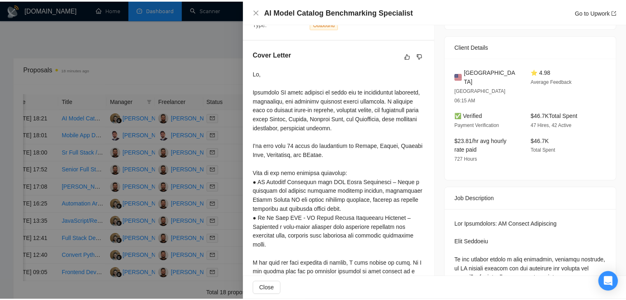
scroll to position [206, 0]
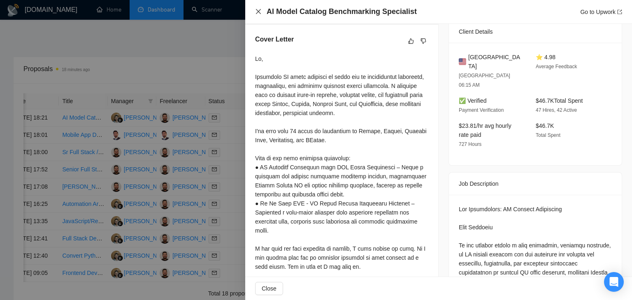
click at [260, 10] on icon "close" at bounding box center [258, 11] width 7 height 7
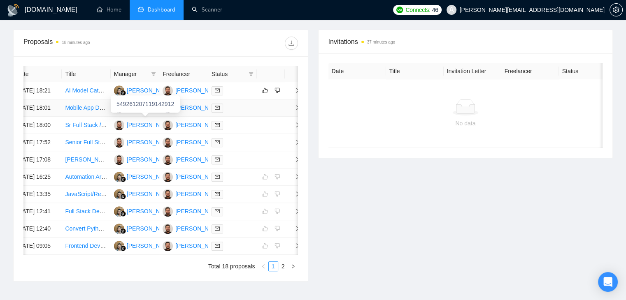
scroll to position [321, 0]
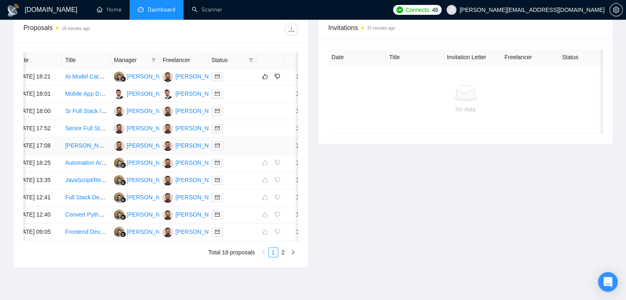
click at [281, 155] on td at bounding box center [271, 145] width 28 height 17
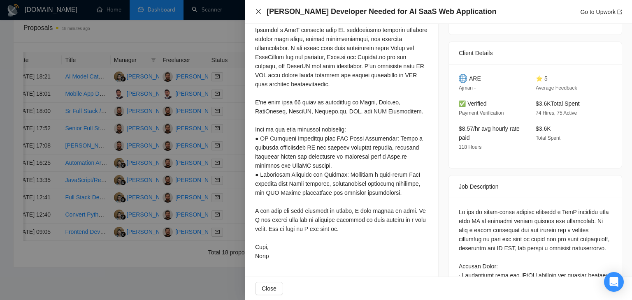
click at [259, 15] on icon "close" at bounding box center [258, 11] width 7 height 7
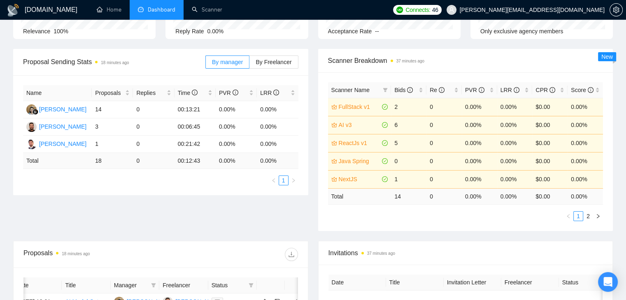
scroll to position [0, 0]
